Goal: Complete application form

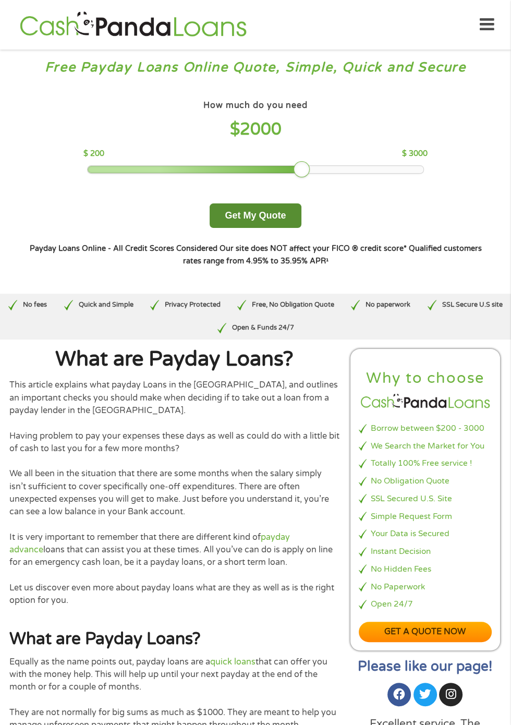
click at [281, 228] on button "Get My Quote" at bounding box center [255, 215] width 91 height 25
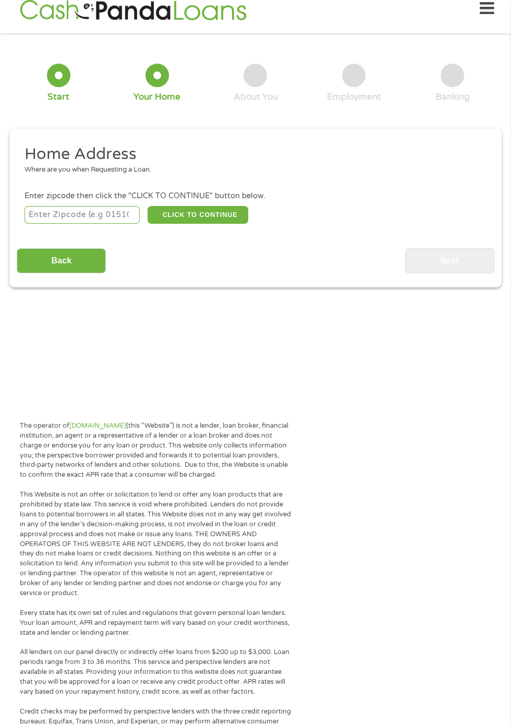
click at [76, 224] on input "number" at bounding box center [83, 215] width 116 height 18
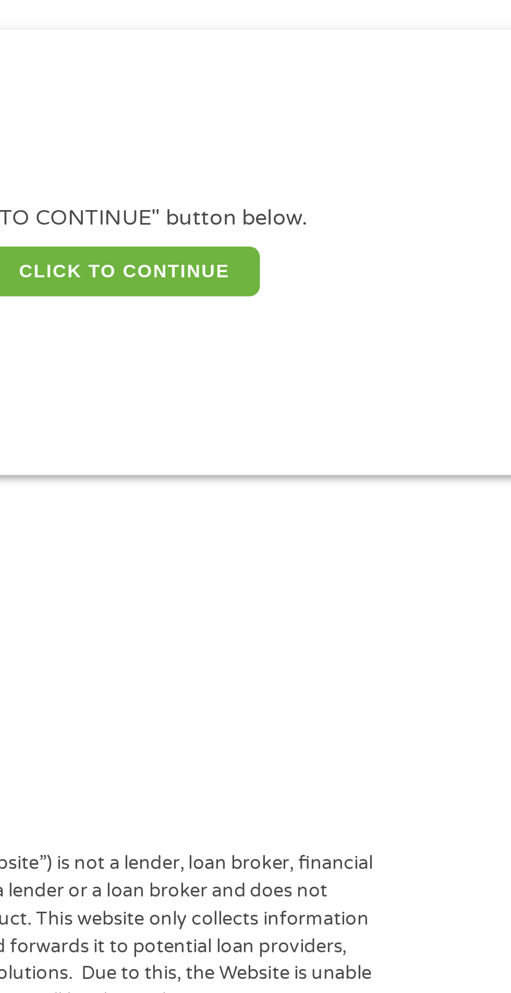
scroll to position [16, 0]
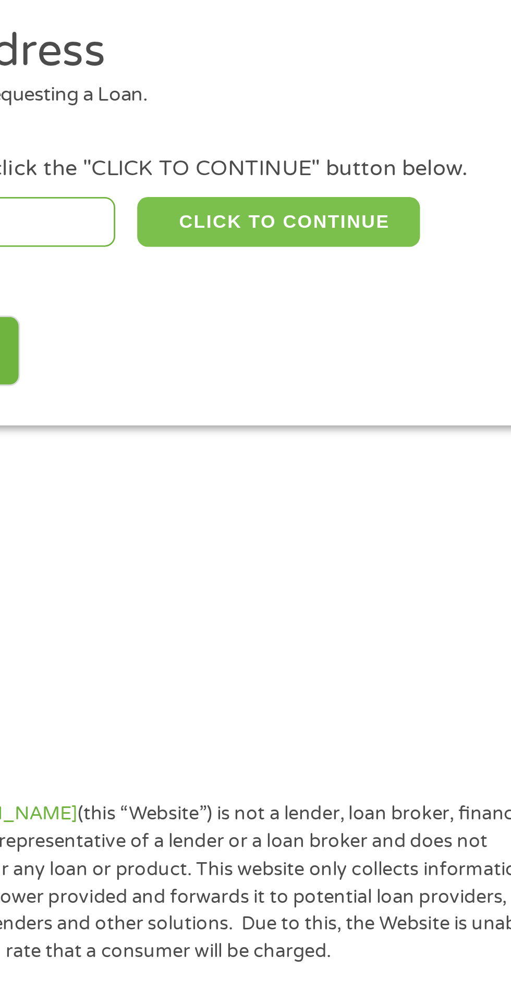
type input "35404"
click at [221, 224] on button "CLICK TO CONTINUE" at bounding box center [198, 215] width 101 height 18
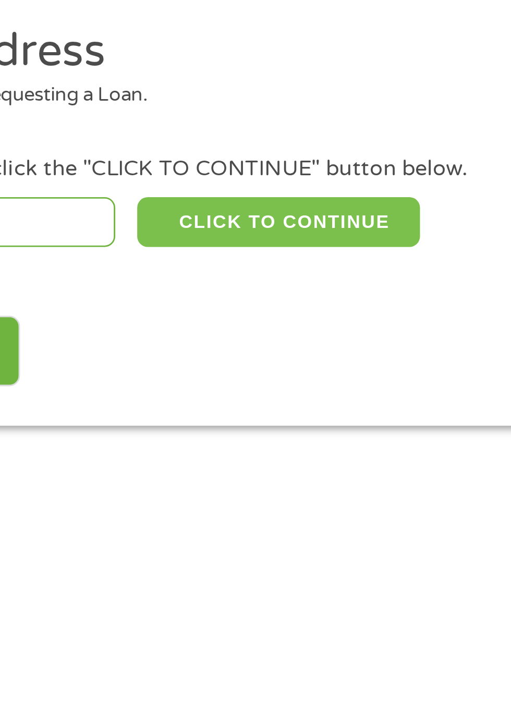
type input "35404"
type input "Tuscaloosa"
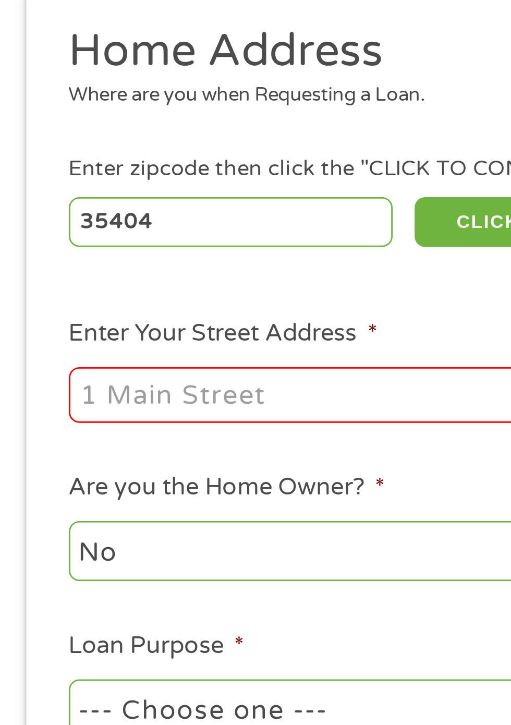
click at [75, 286] on input "Enter Your Street Address *" at bounding box center [137, 276] width 224 height 20
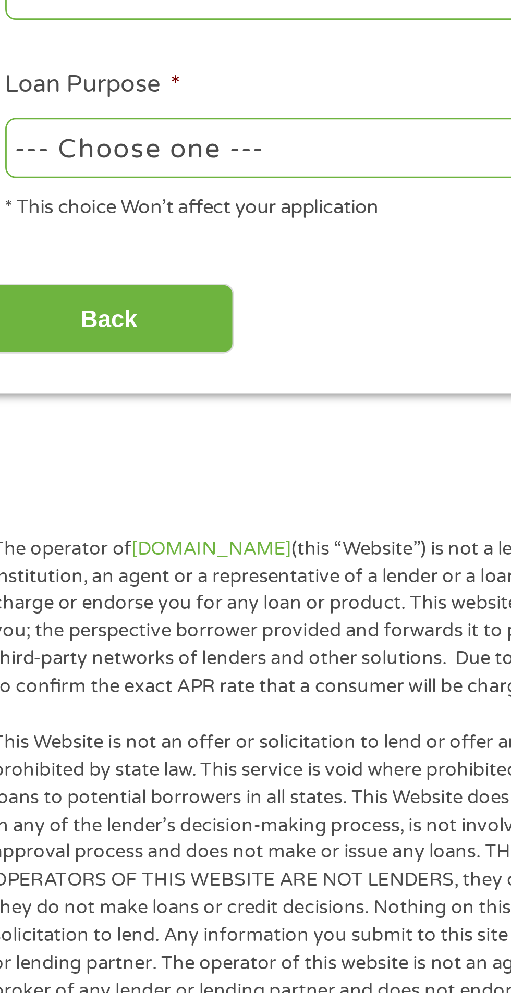
type input "[STREET_ADDRESS]"
click at [154, 399] on select "--- Choose one --- Pay Bills Debt Consolidation Home Improvement Major Purchase…" at bounding box center [137, 388] width 224 height 21
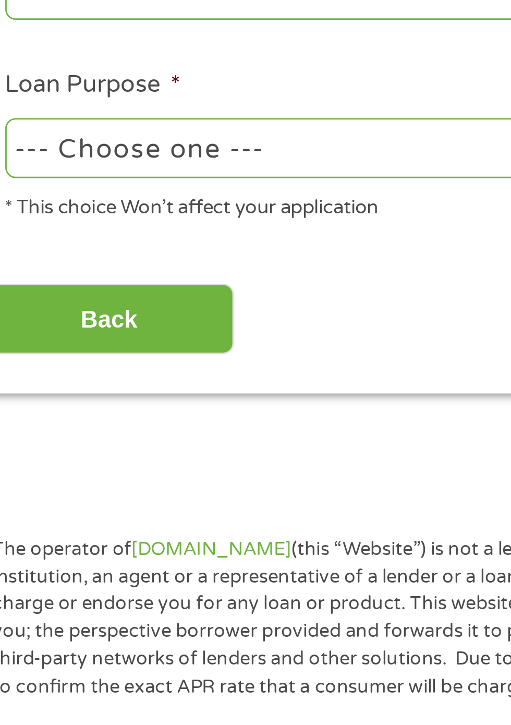
select select "homeimprovement"
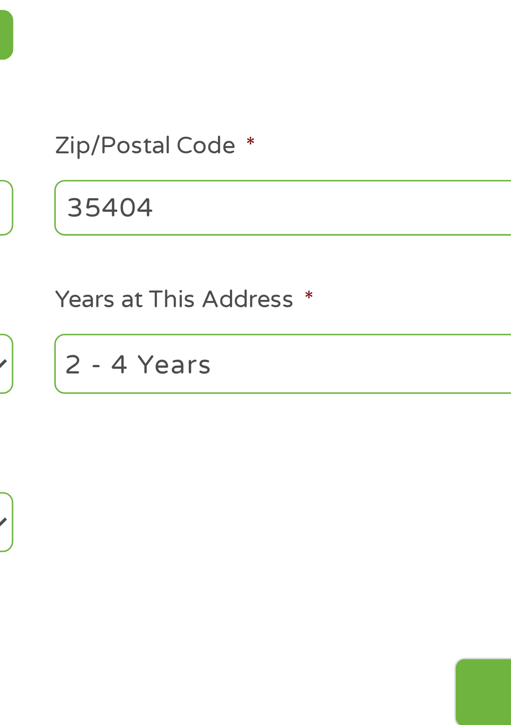
scroll to position [22, 0]
click at [321, 337] on select "1 Year or less 1 - 2 Years 2 - 4 Years Over 4 Years" at bounding box center [375, 325] width 224 height 21
select select "12months"
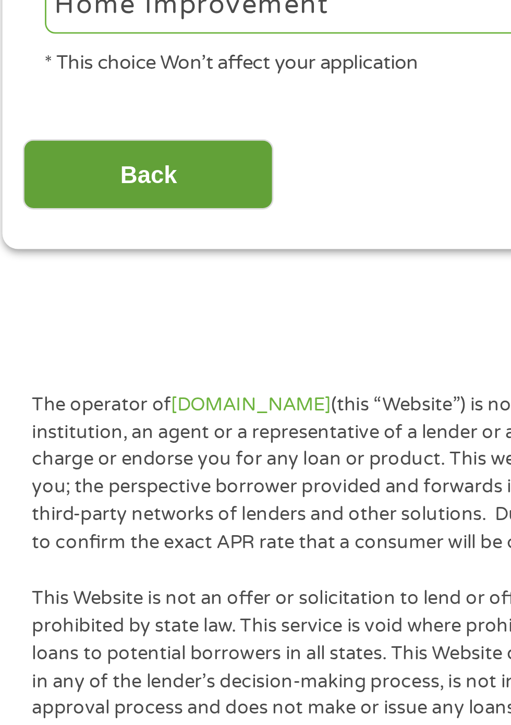
click at [90, 456] on input "Back" at bounding box center [61, 444] width 89 height 26
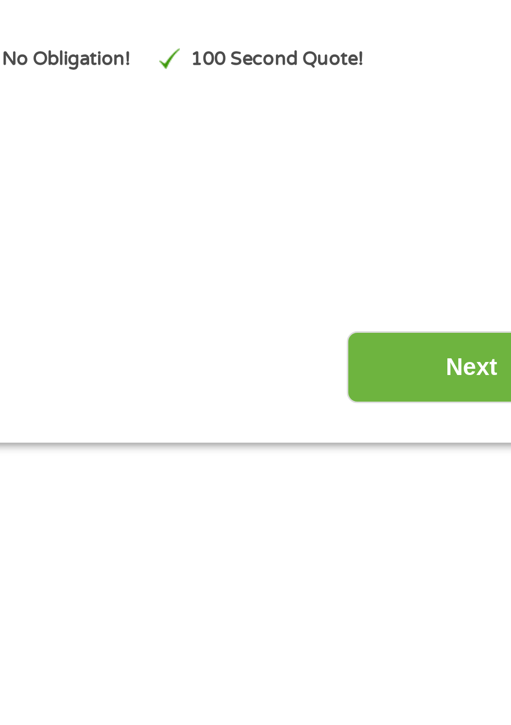
scroll to position [113, 0]
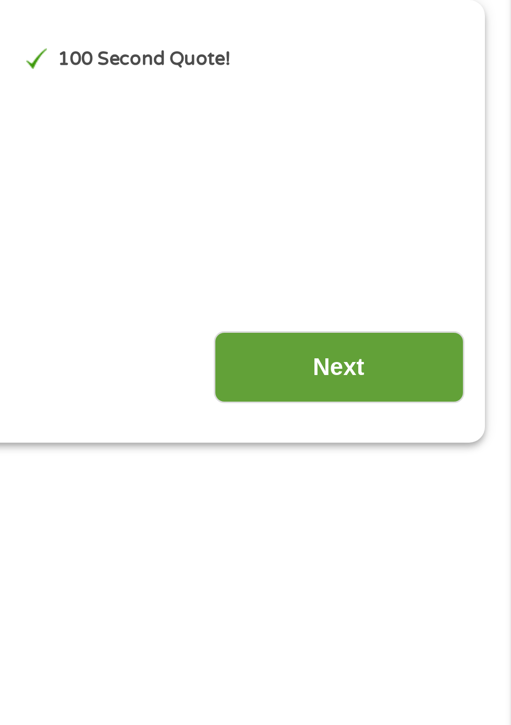
click at [435, 176] on input "Next" at bounding box center [449, 163] width 89 height 26
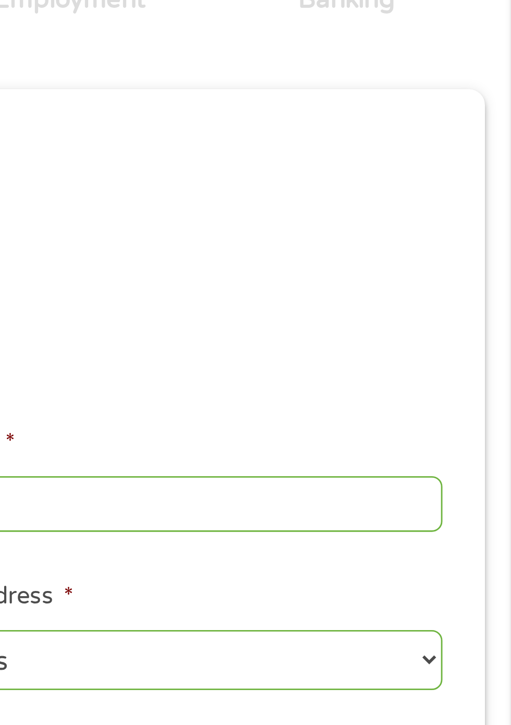
scroll to position [16, 0]
